Goal: Task Accomplishment & Management: Use online tool/utility

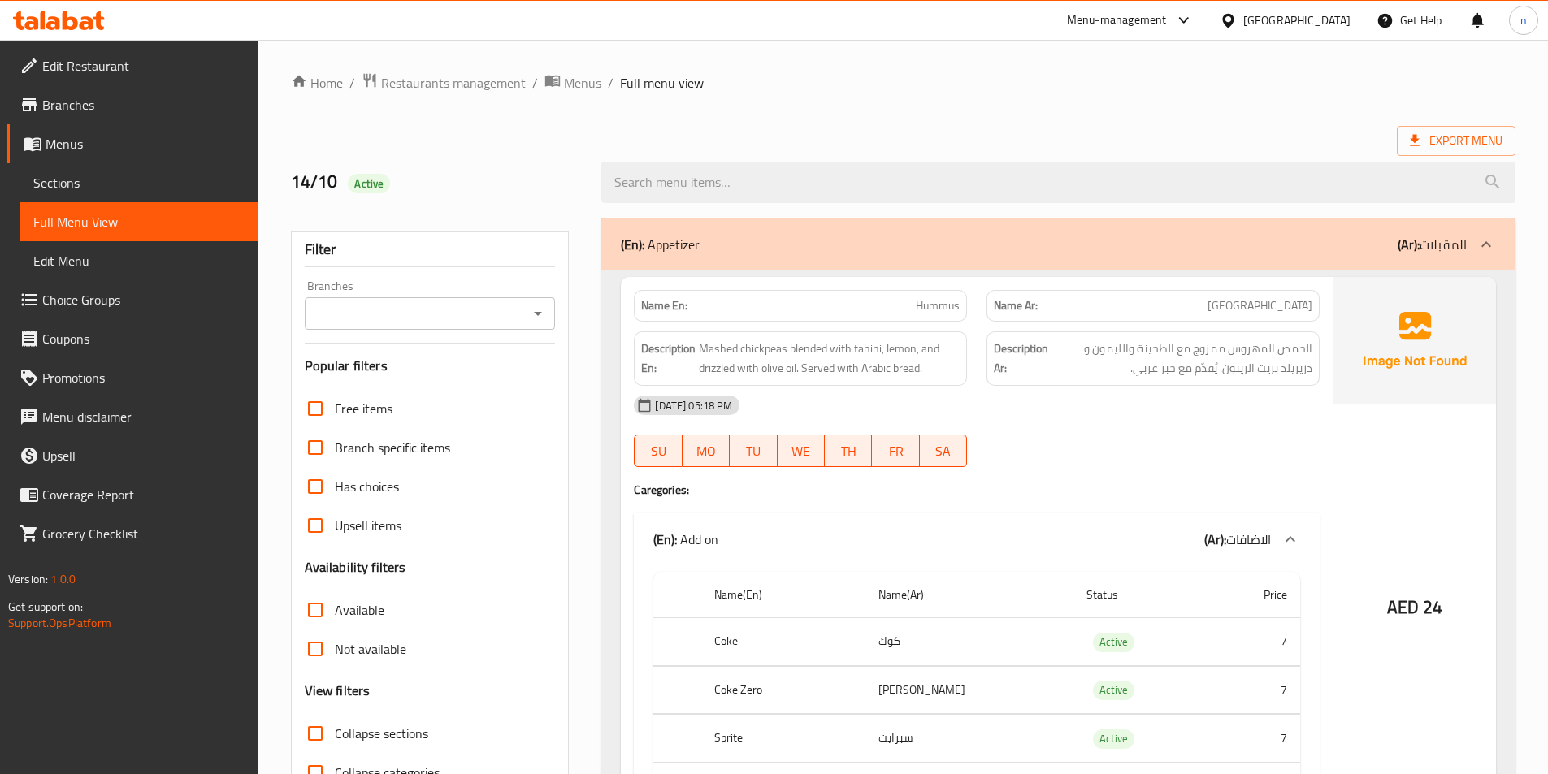
click at [54, 140] on span "Menus" at bounding box center [145, 143] width 200 height 19
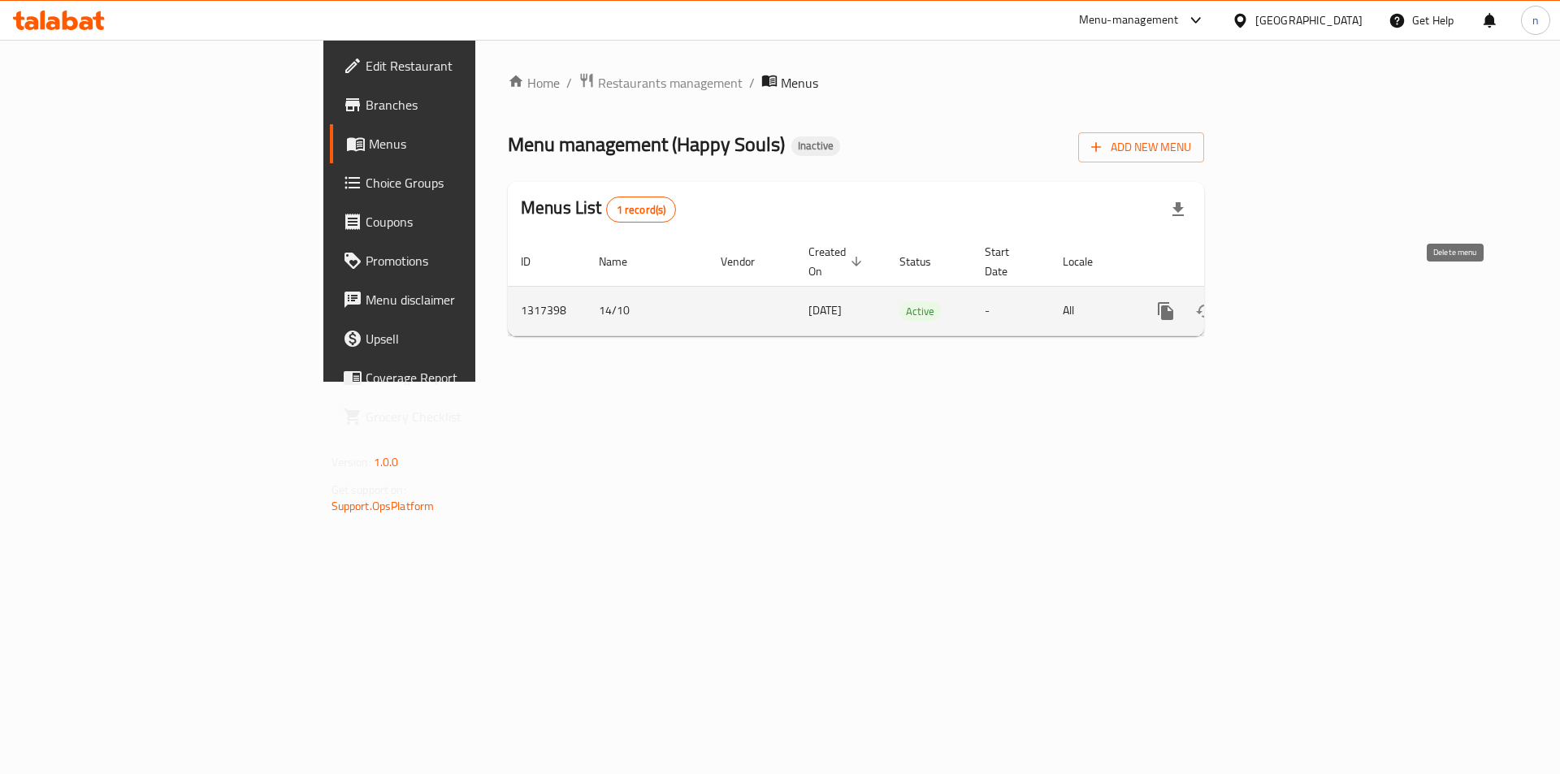
click at [1254, 301] on icon "enhanced table" at bounding box center [1243, 310] width 19 height 19
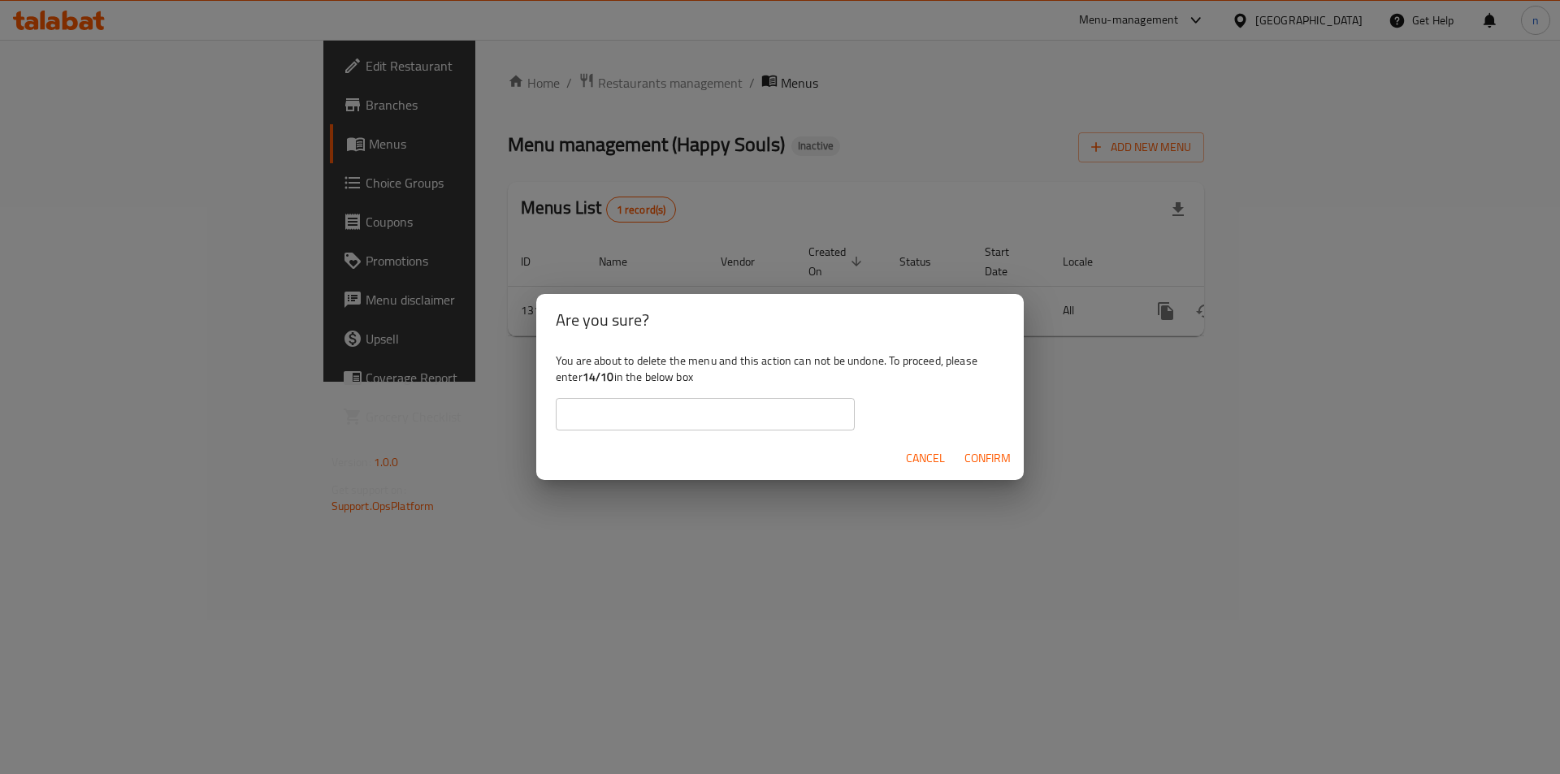
click at [588, 378] on b "14/10" at bounding box center [599, 376] width 32 height 21
drag, startPoint x: 586, startPoint y: 378, endPoint x: 613, endPoint y: 378, distance: 27.6
click at [613, 378] on b "14/10" at bounding box center [599, 376] width 32 height 21
copy b "14/10"
click at [606, 409] on input "text" at bounding box center [705, 414] width 299 height 32
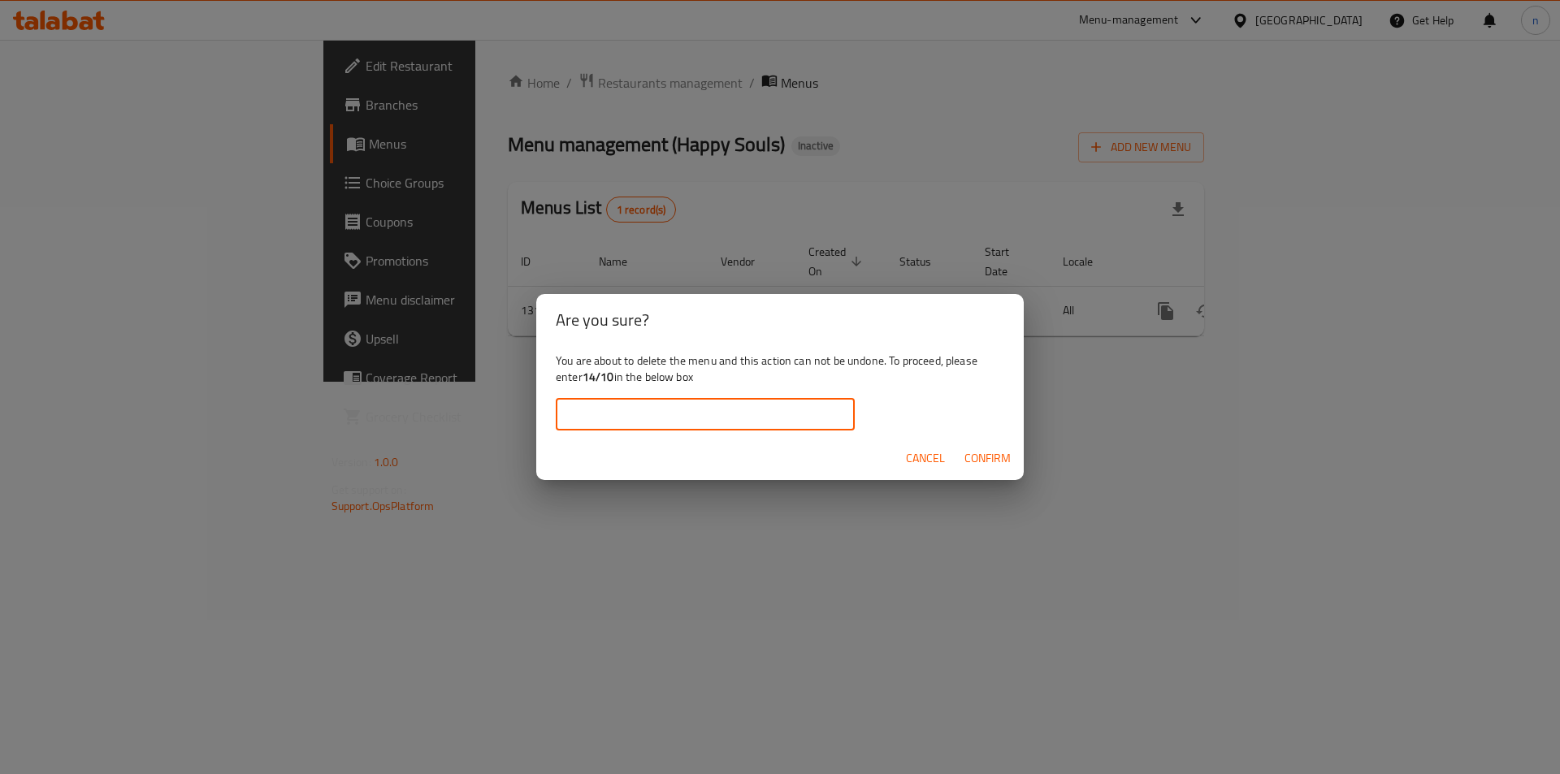
paste input "14/10"
type input "14/10"
click at [1010, 453] on span "Confirm" at bounding box center [987, 458] width 46 height 20
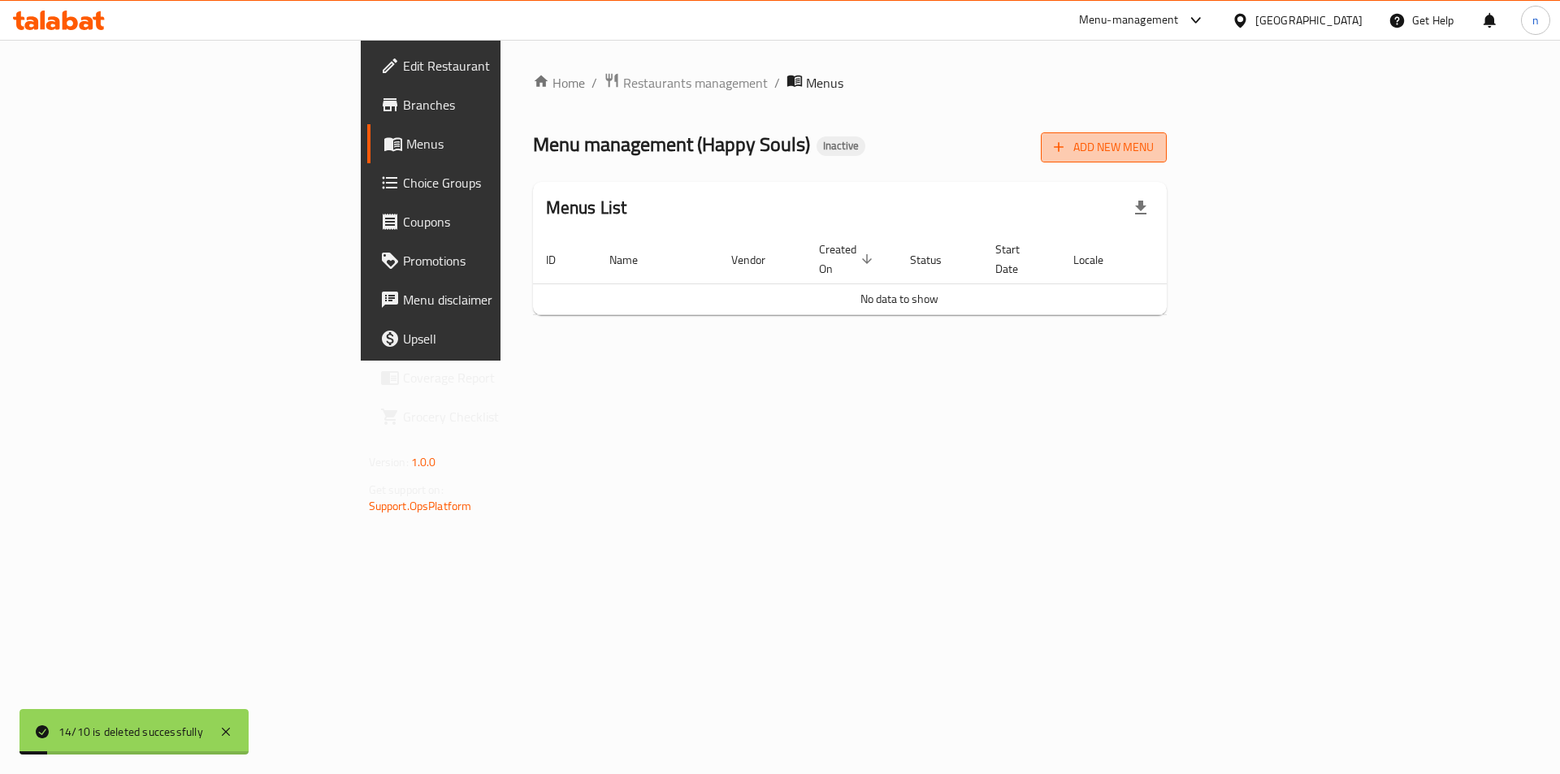
click at [1154, 145] on span "Add New Menu" at bounding box center [1104, 147] width 100 height 20
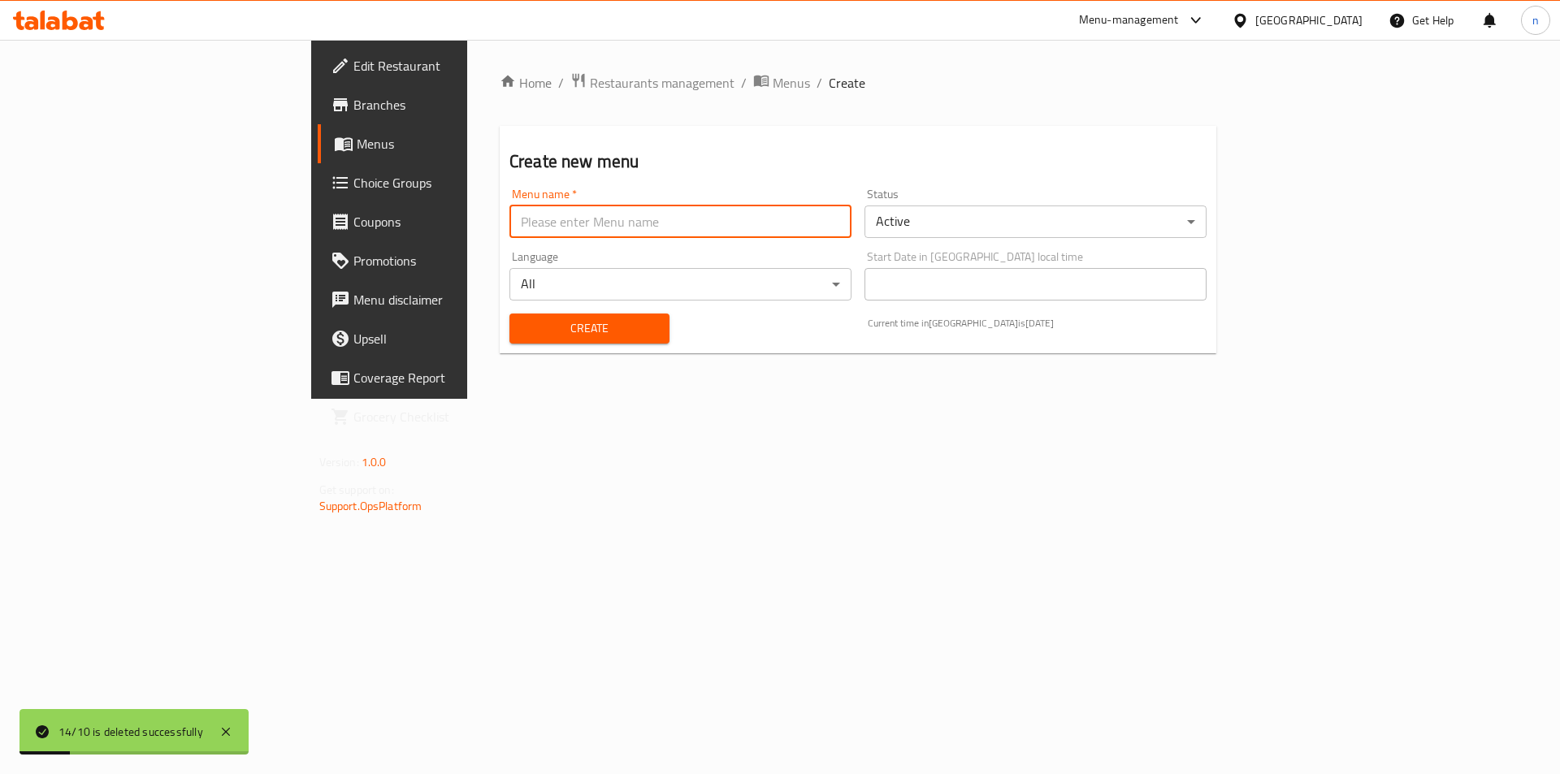
click at [509, 233] on input "text" at bounding box center [680, 222] width 342 height 32
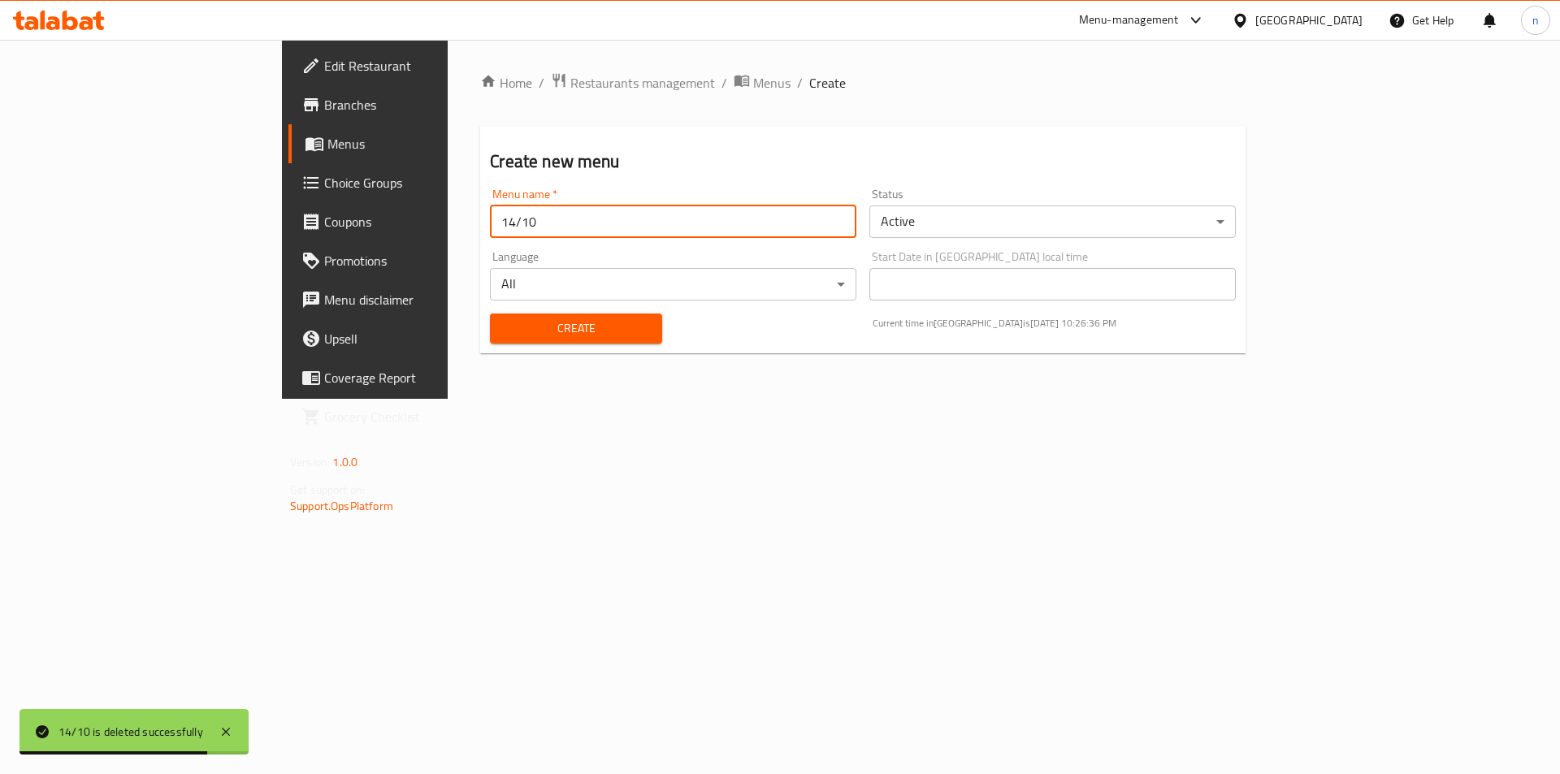
type input "14/10"
click at [490, 314] on button "Create" at bounding box center [575, 329] width 171 height 30
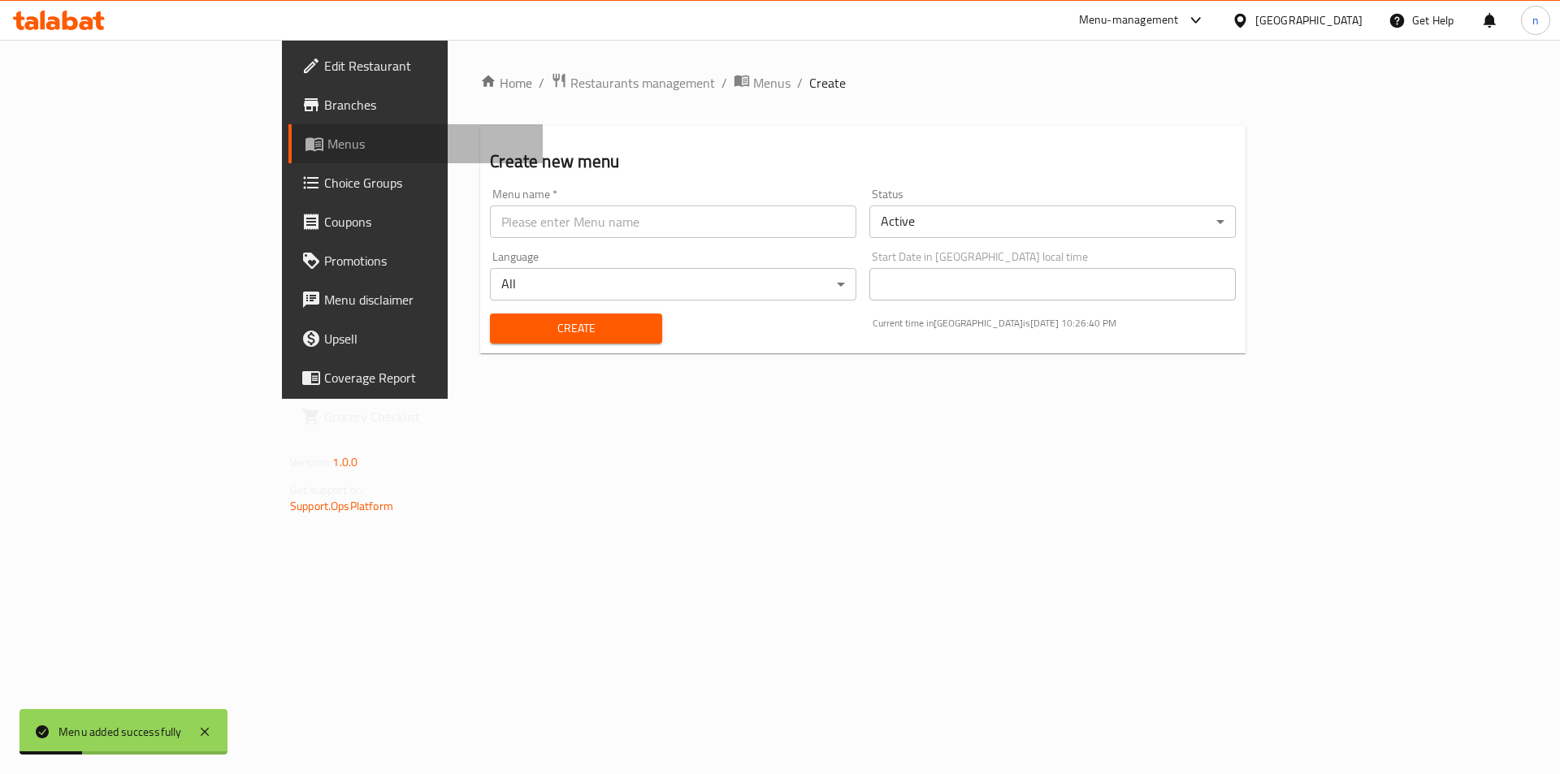
click at [327, 141] on span "Menus" at bounding box center [428, 143] width 202 height 19
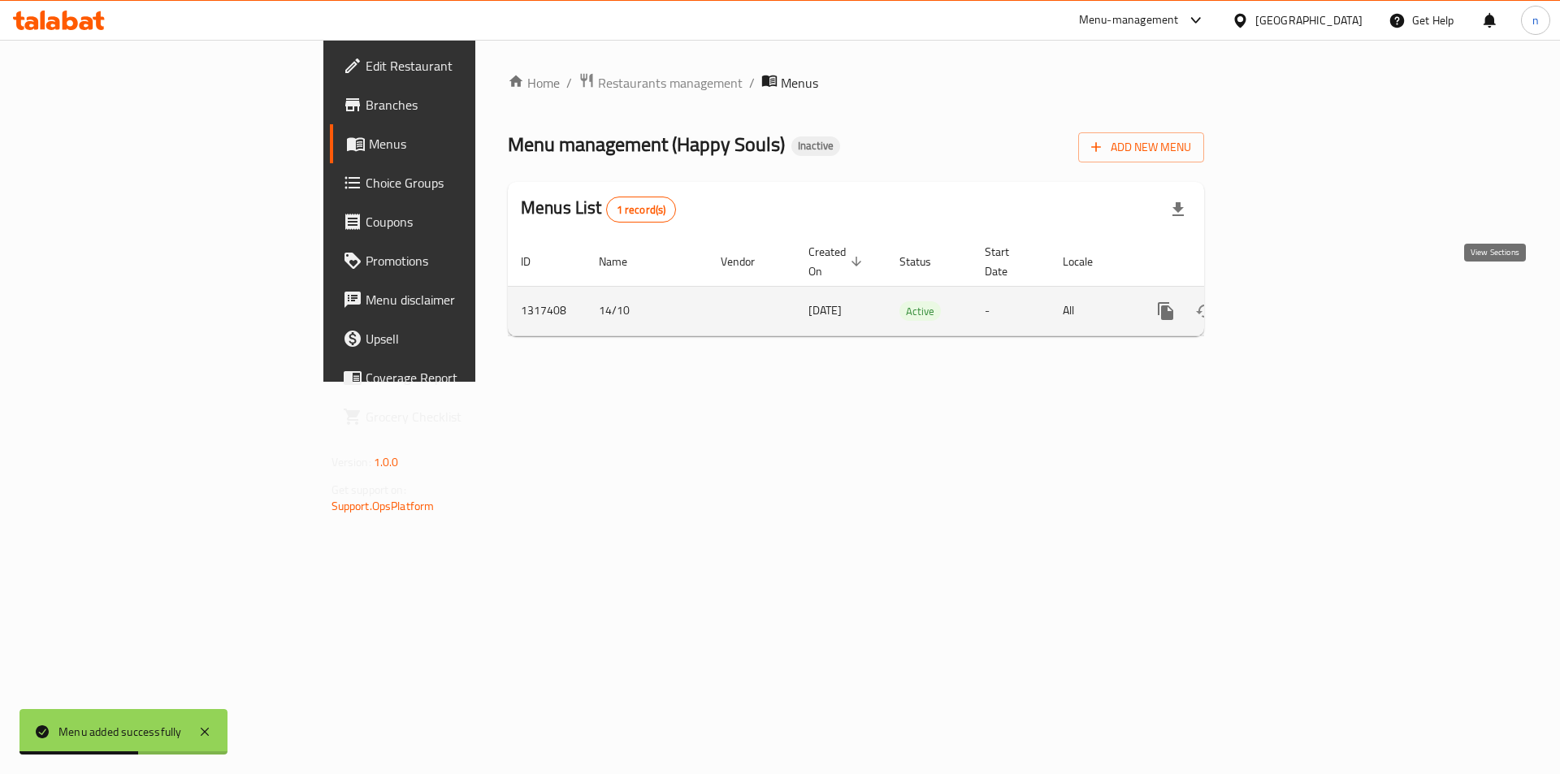
click at [1302, 293] on link "enhanced table" at bounding box center [1282, 311] width 39 height 39
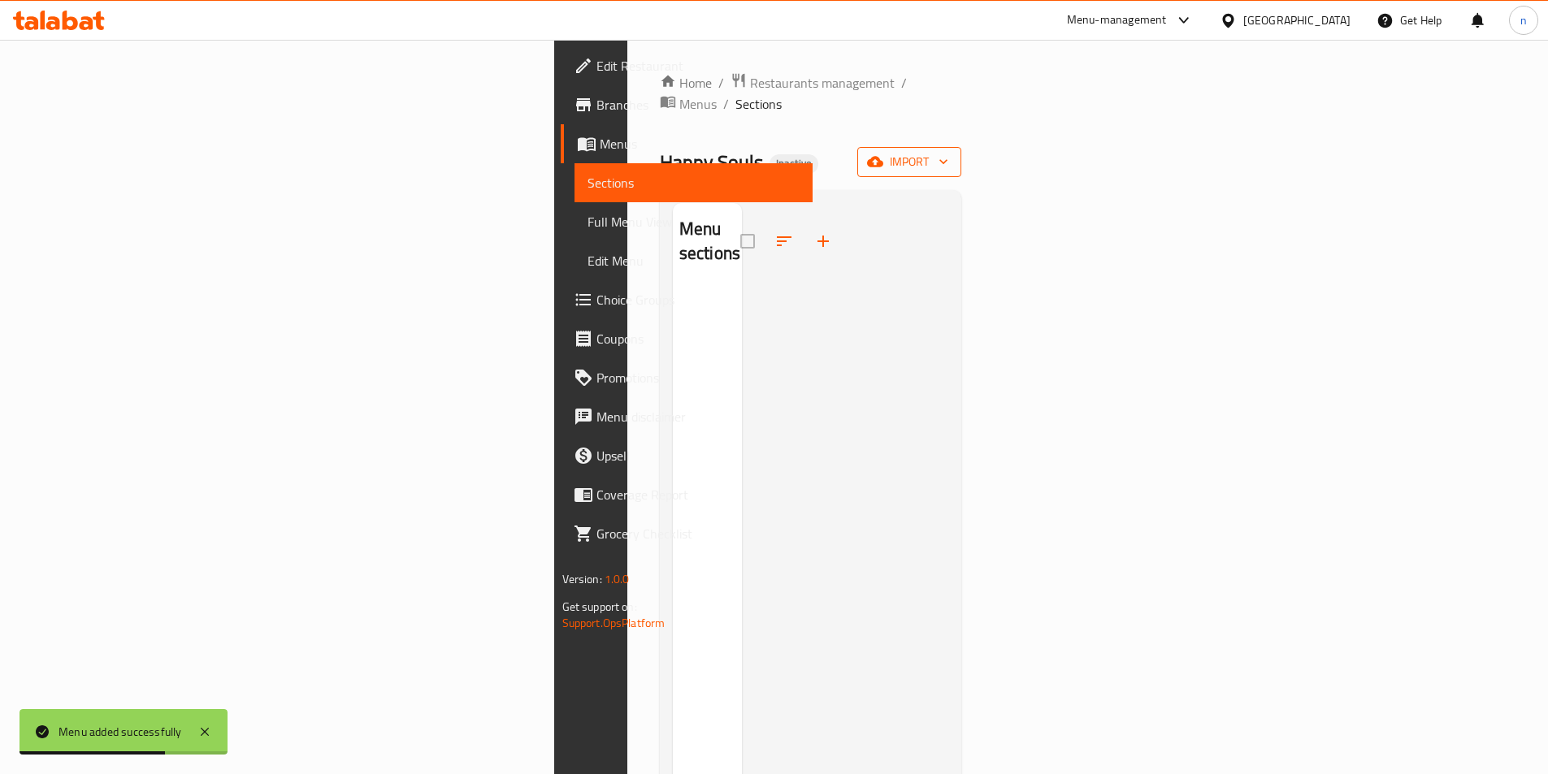
click at [883, 157] on icon "button" at bounding box center [875, 162] width 16 height 11
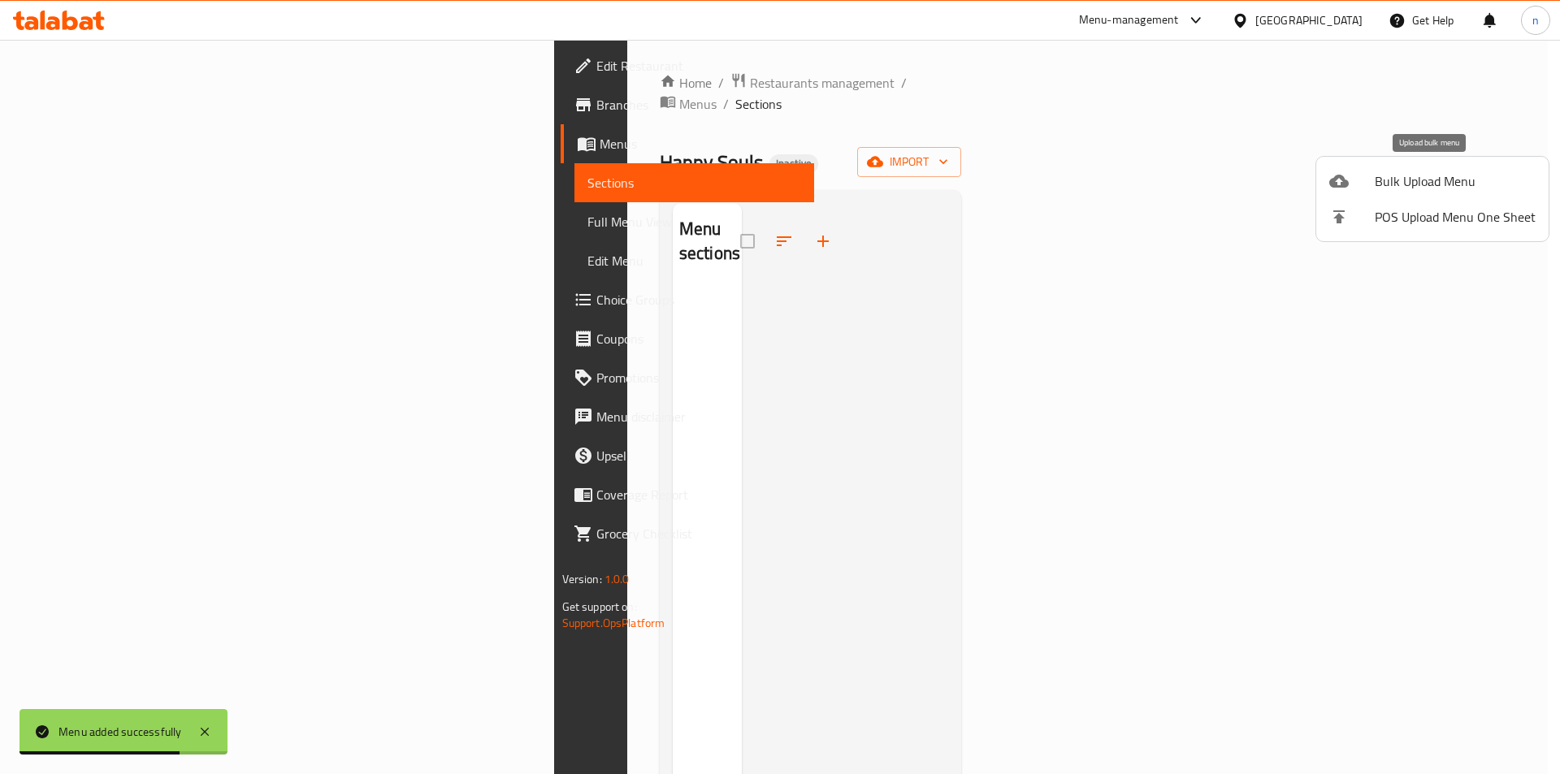
click at [1423, 171] on span "Bulk Upload Menu" at bounding box center [1455, 180] width 161 height 19
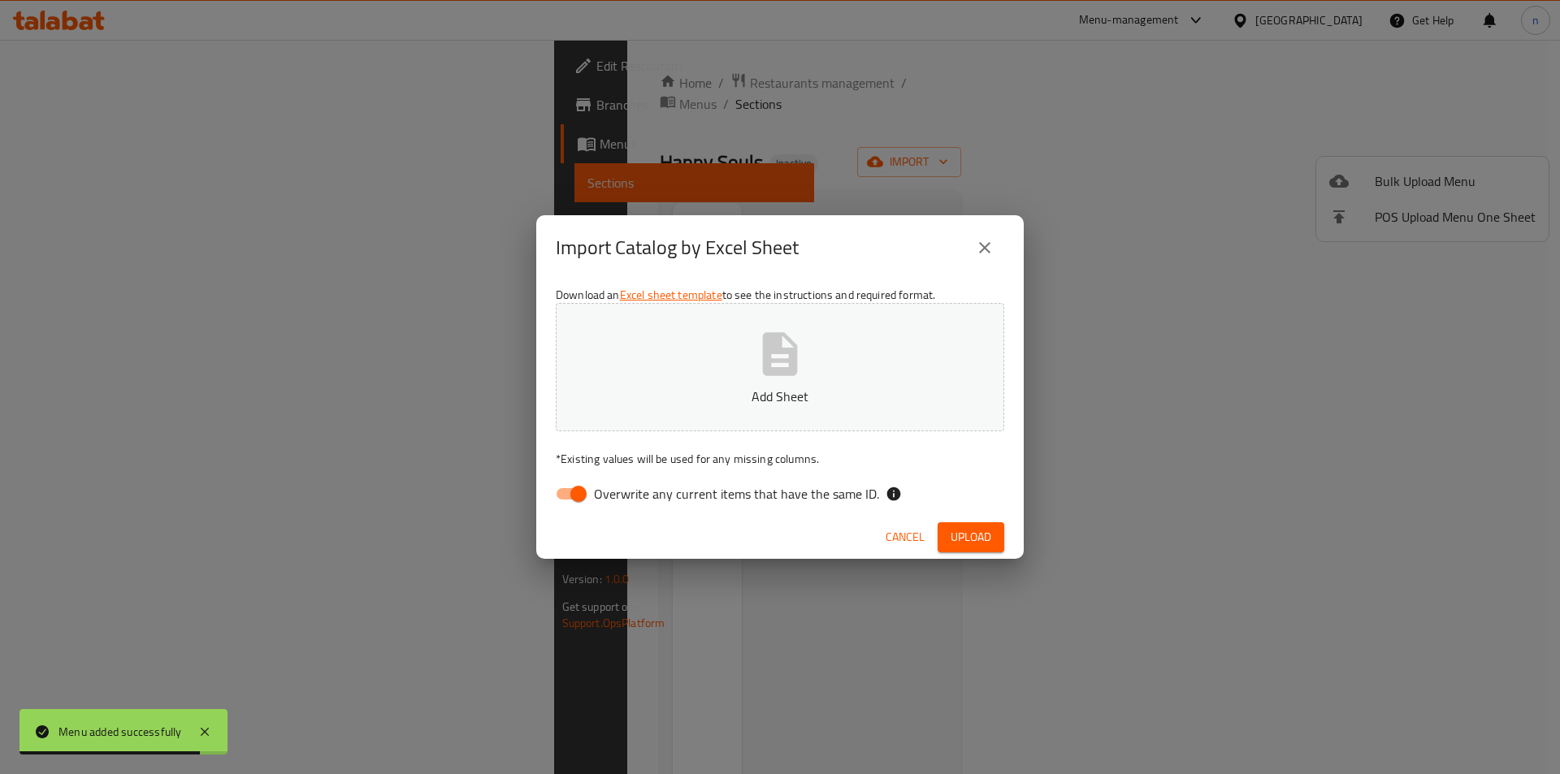
click at [575, 487] on input "Overwrite any current items that have the same ID." at bounding box center [578, 494] width 93 height 31
checkbox input "false"
click at [708, 374] on button "Add Sheet" at bounding box center [780, 367] width 448 height 128
click at [992, 541] on button "Upload" at bounding box center [971, 537] width 67 height 30
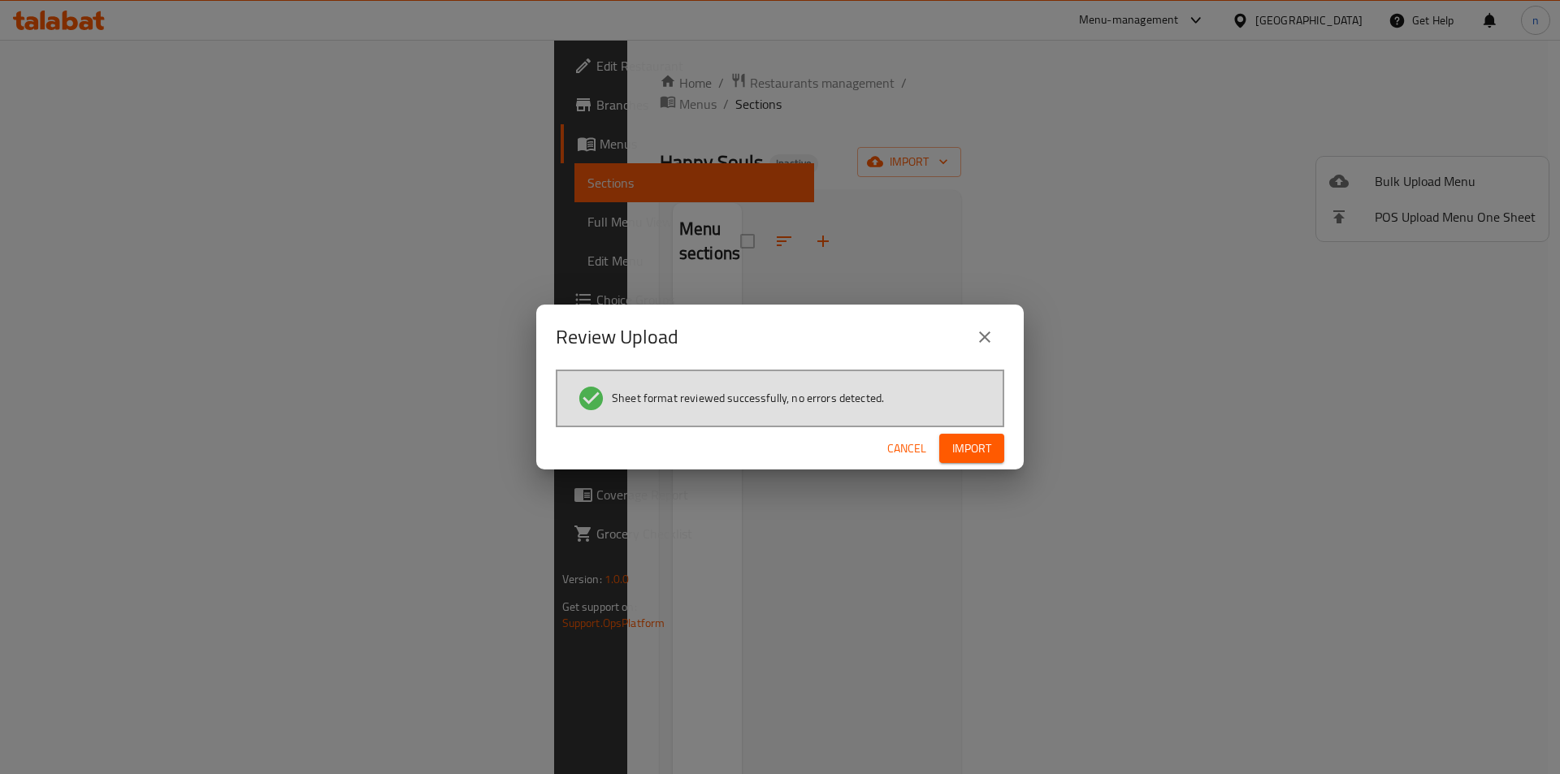
click at [977, 453] on span "Import" at bounding box center [971, 449] width 39 height 20
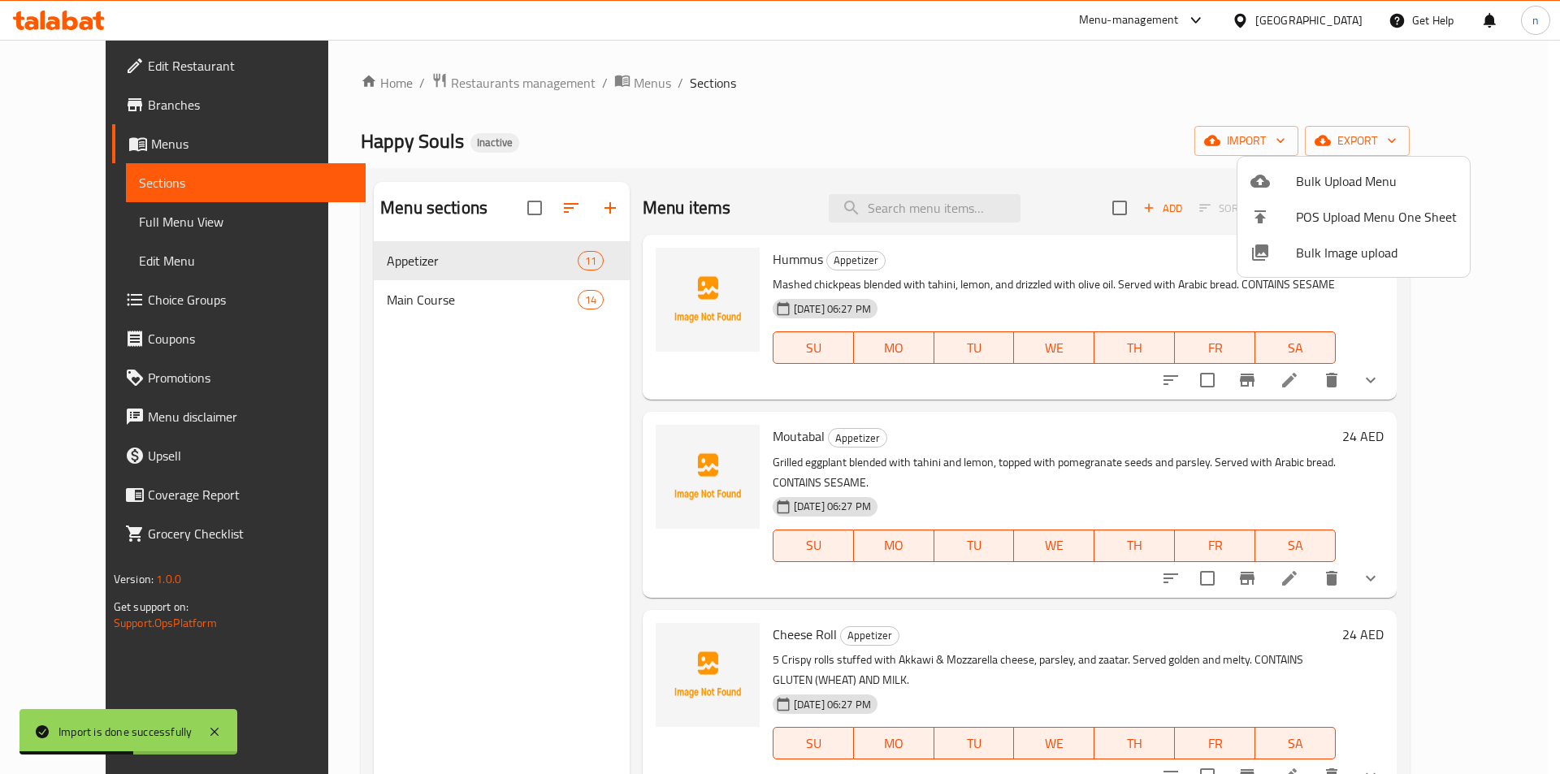
click at [112, 223] on div at bounding box center [780, 387] width 1560 height 774
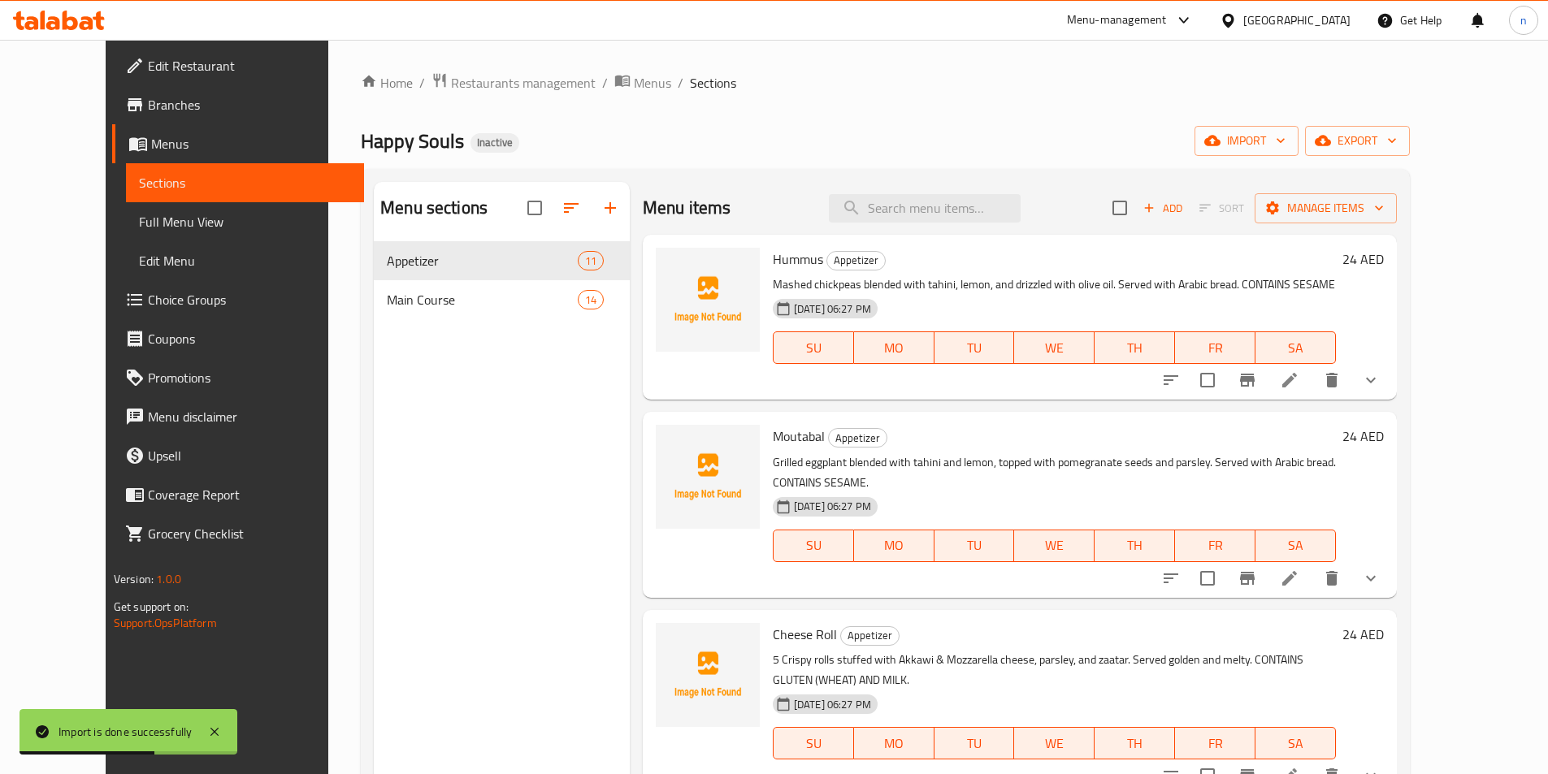
click at [139, 223] on span "Full Menu View" at bounding box center [245, 221] width 212 height 19
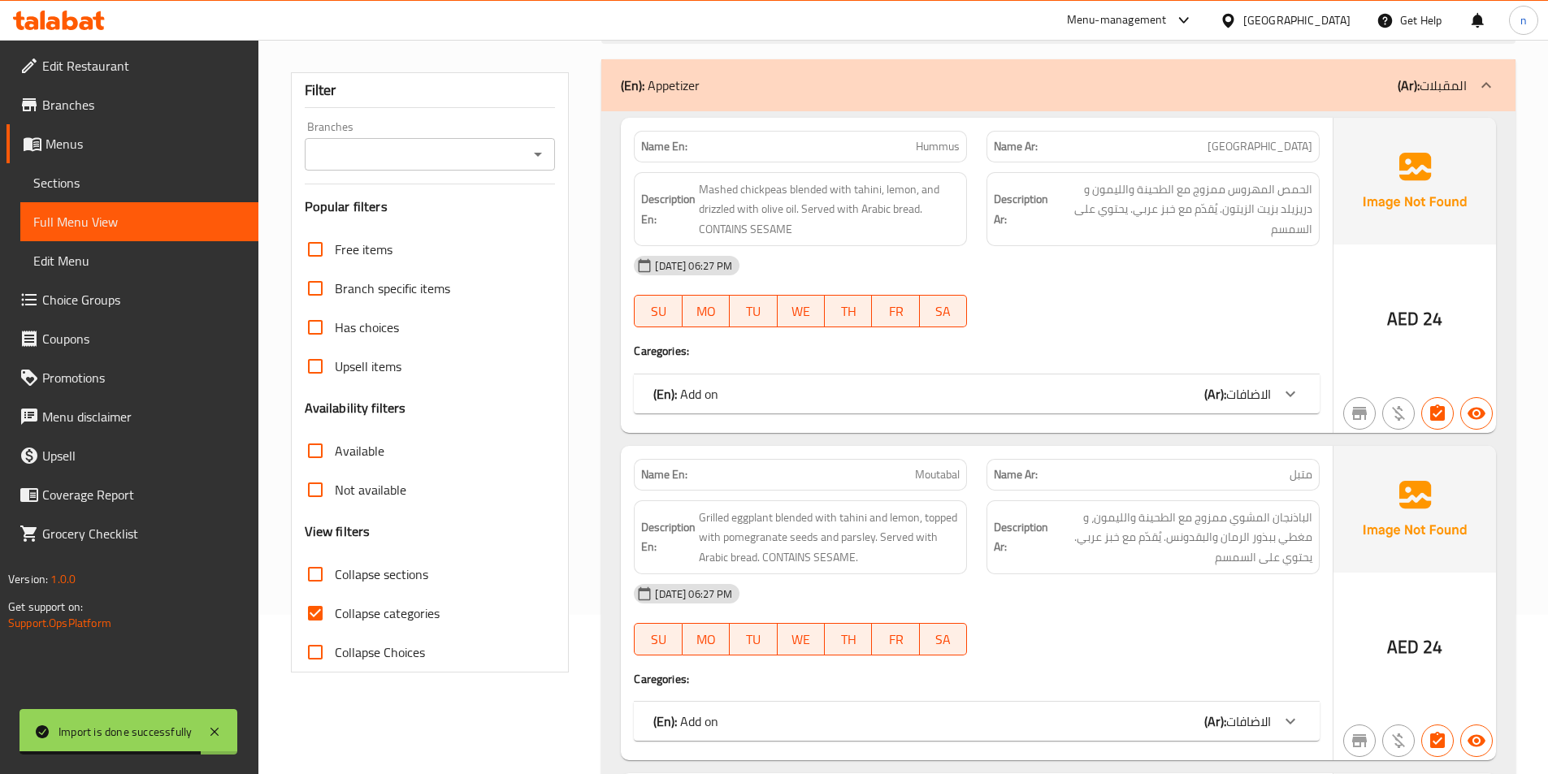
scroll to position [162, 0]
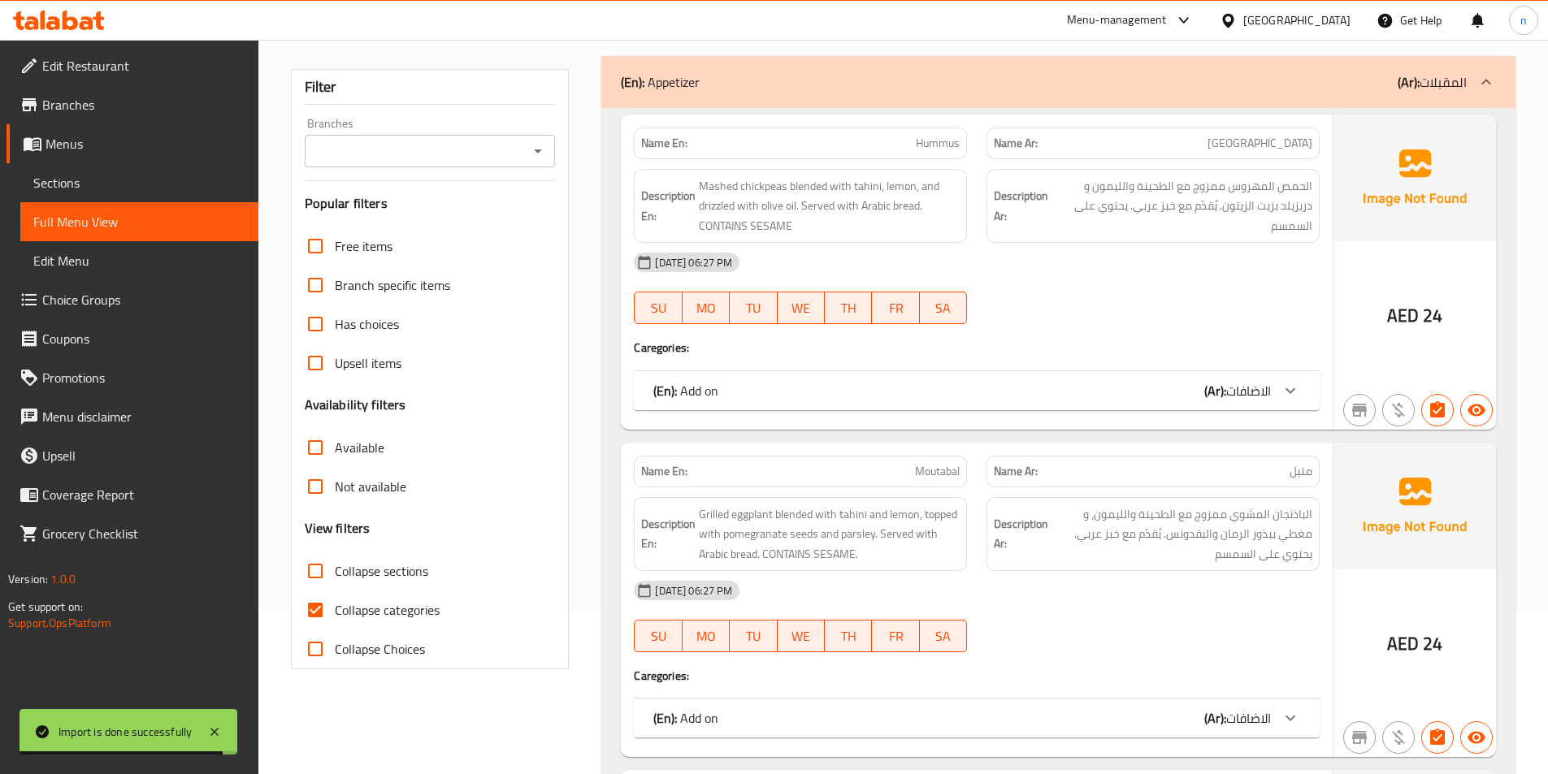
click at [316, 614] on input "Collapse categories" at bounding box center [315, 610] width 39 height 39
checkbox input "false"
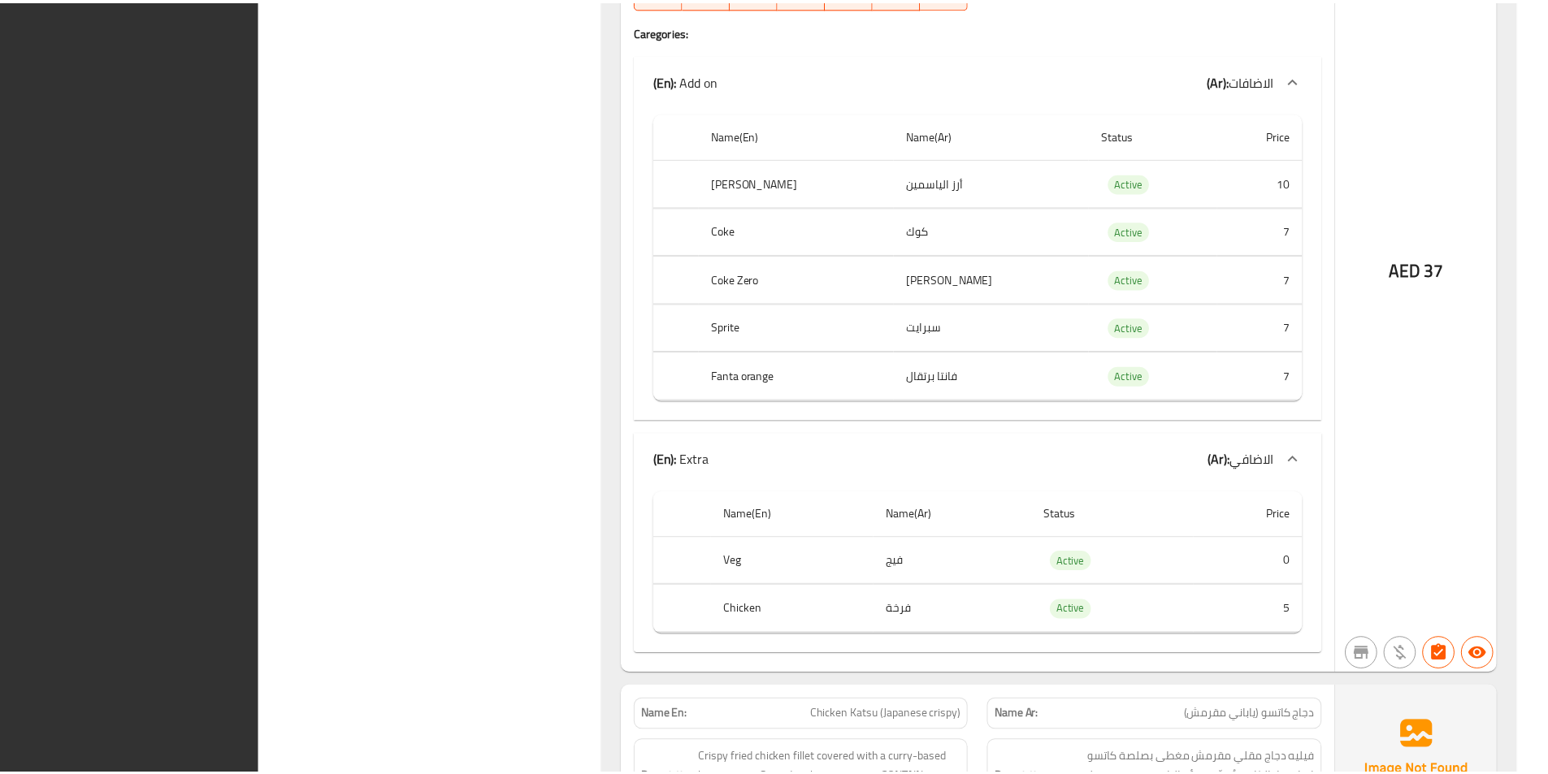
scroll to position [17069, 0]
